Goal: Task Accomplishment & Management: Manage account settings

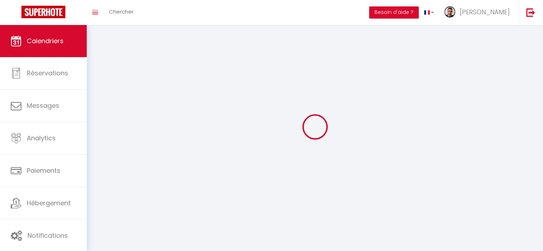
select select
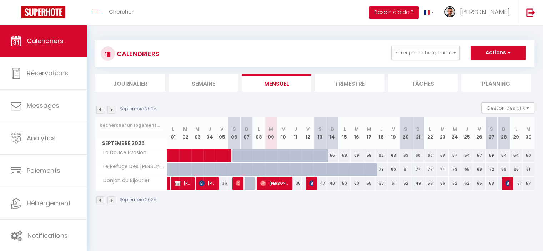
select select
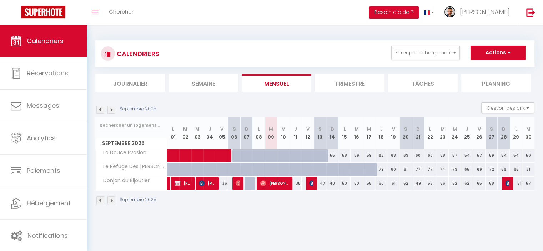
select select
click at [278, 187] on span "[PERSON_NAME]" at bounding box center [274, 183] width 28 height 14
select select "OK"
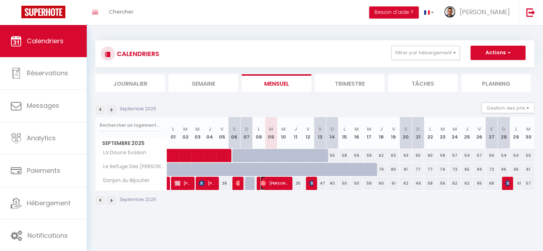
select select "0"
select select "1"
select select
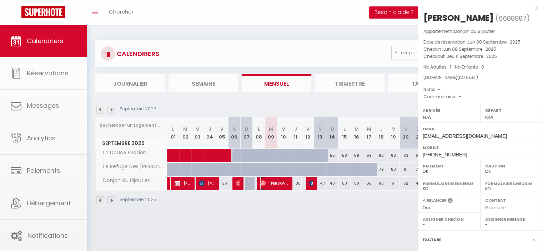
select select "30339"
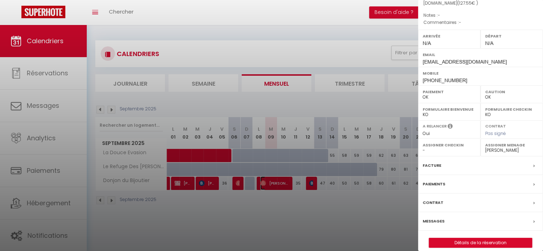
scroll to position [80, 0]
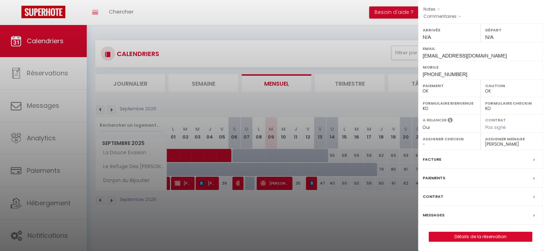
click at [446, 214] on div "Messages" at bounding box center [480, 215] width 125 height 19
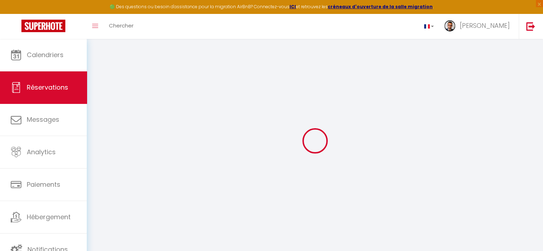
select select
checkbox input "false"
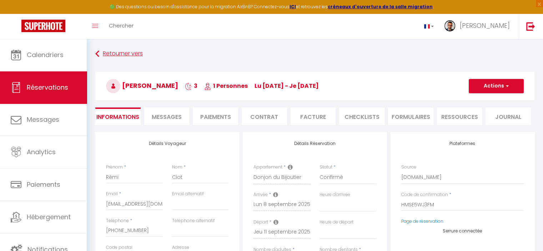
select select
checkbox input "false"
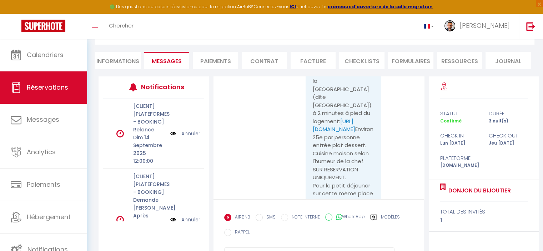
scroll to position [4632, 0]
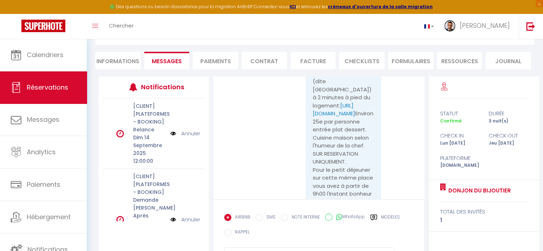
drag, startPoint x: 261, startPoint y: 79, endPoint x: 305, endPoint y: 111, distance: 54.1
copy pre "Bonjour Rémi, Votre arrivée est prévue très prochainement. Voici comment accéde…"
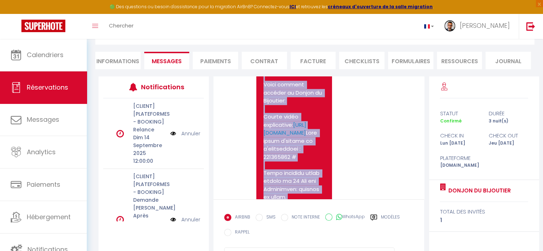
scroll to position [3616, 0]
copy pre "Bonjour Rémi, Votre arrivée est prévue très prochainement. Voici comment accéde…"
